Goal: Information Seeking & Learning: Learn about a topic

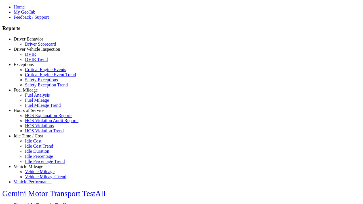
click at [33, 113] on link "Hours of Service" at bounding box center [29, 110] width 31 height 5
click at [37, 128] on link "HOS Violations" at bounding box center [39, 125] width 29 height 5
select select "**********"
type input "**********"
